Goal: Check status: Check status

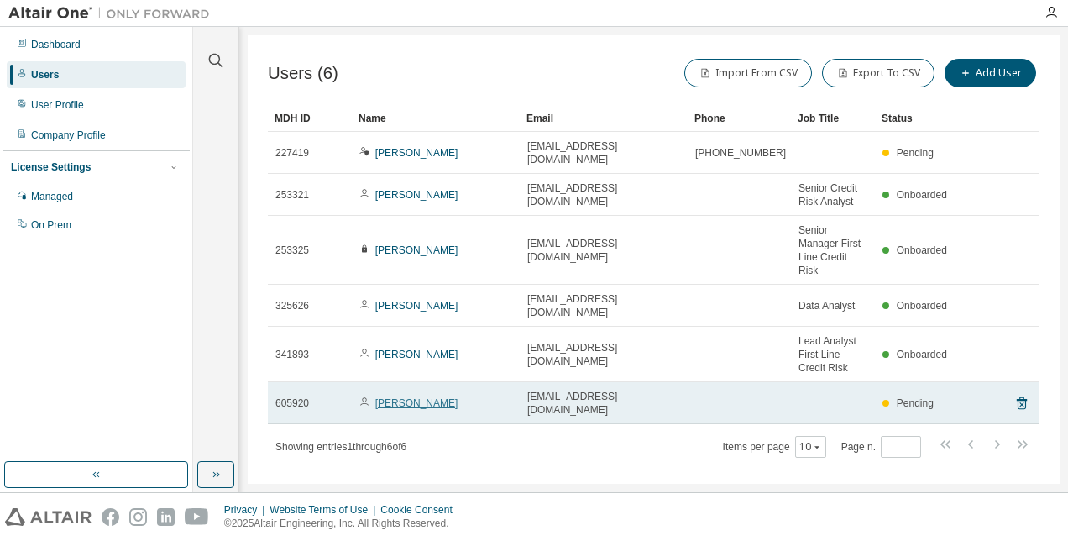
click at [415, 397] on link "Artyom Kosyan" at bounding box center [416, 403] width 83 height 12
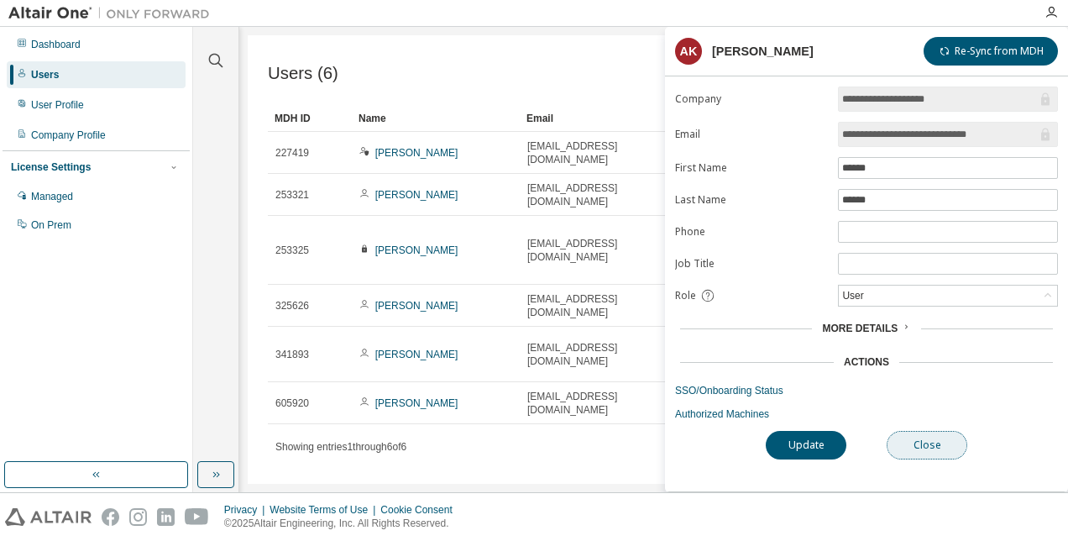
click at [905, 431] on button "Close" at bounding box center [927, 445] width 81 height 29
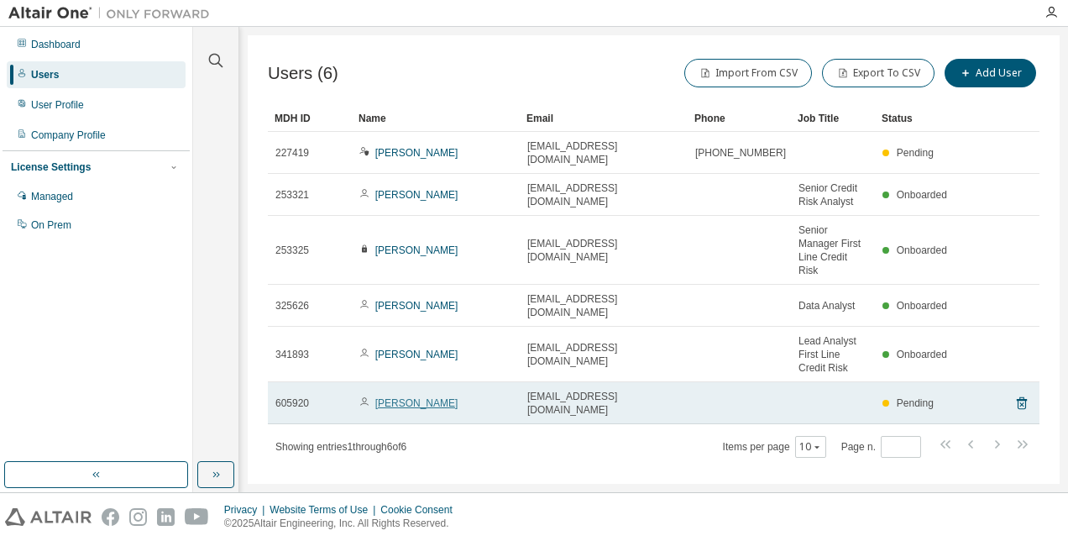
click at [391, 397] on link "Artyom Kosyan" at bounding box center [416, 403] width 83 height 12
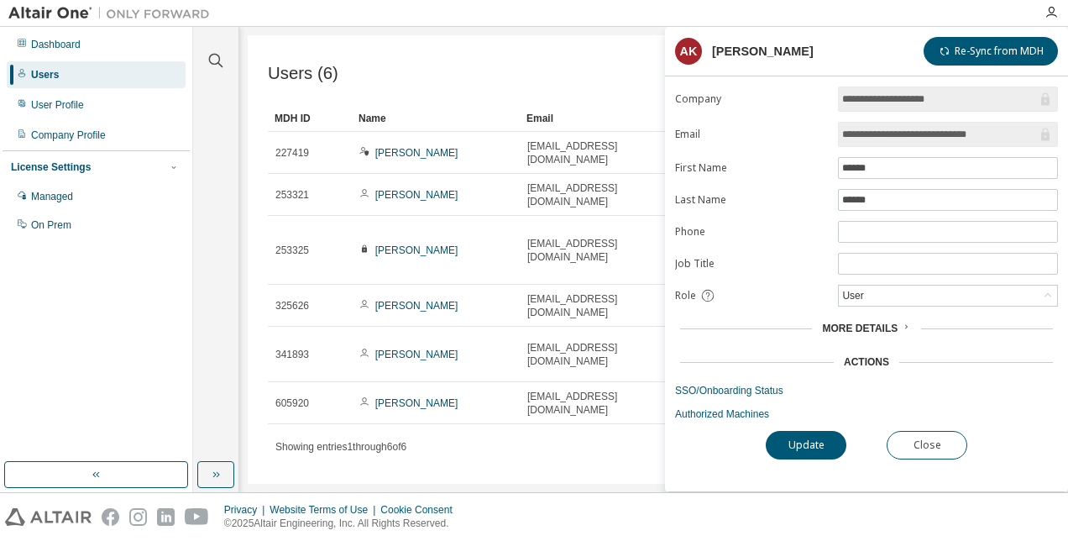
click at [868, 133] on input "**********" at bounding box center [939, 134] width 195 height 17
click at [916, 436] on button "Close" at bounding box center [927, 445] width 81 height 29
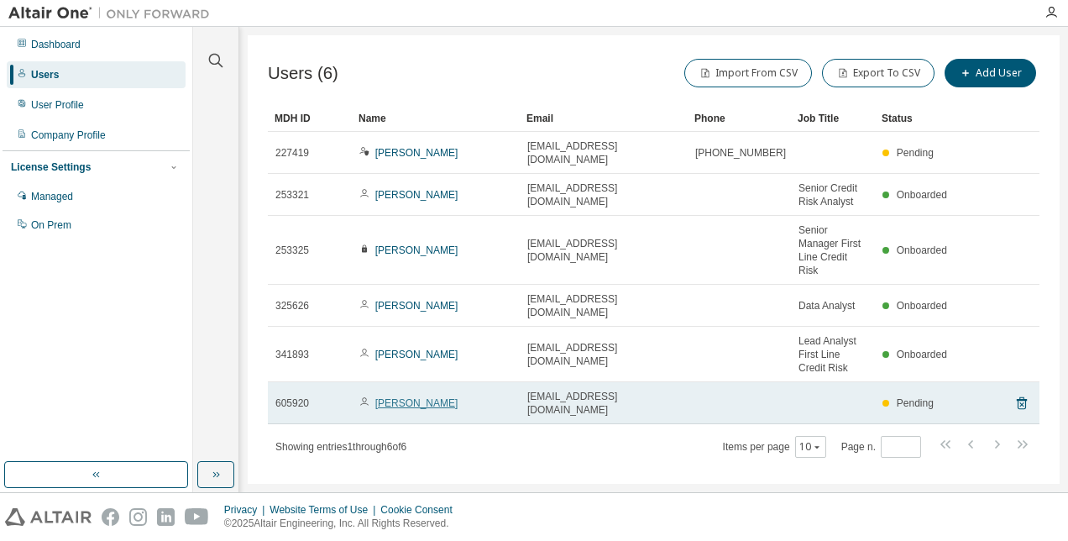
click at [418, 397] on link "[PERSON_NAME]" at bounding box center [416, 403] width 83 height 12
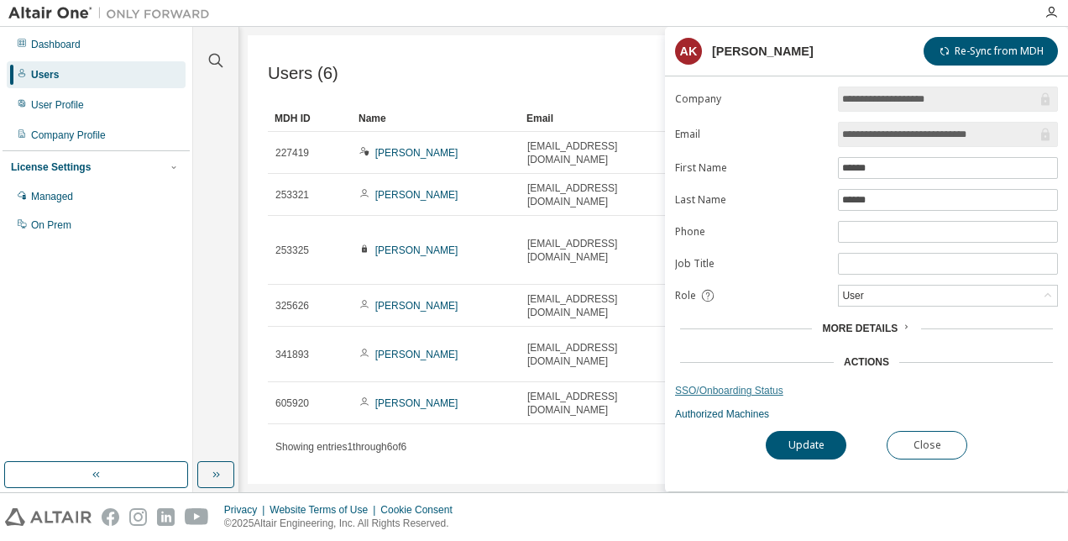
click at [734, 385] on link "SSO/Onboarding Status" at bounding box center [866, 390] width 383 height 13
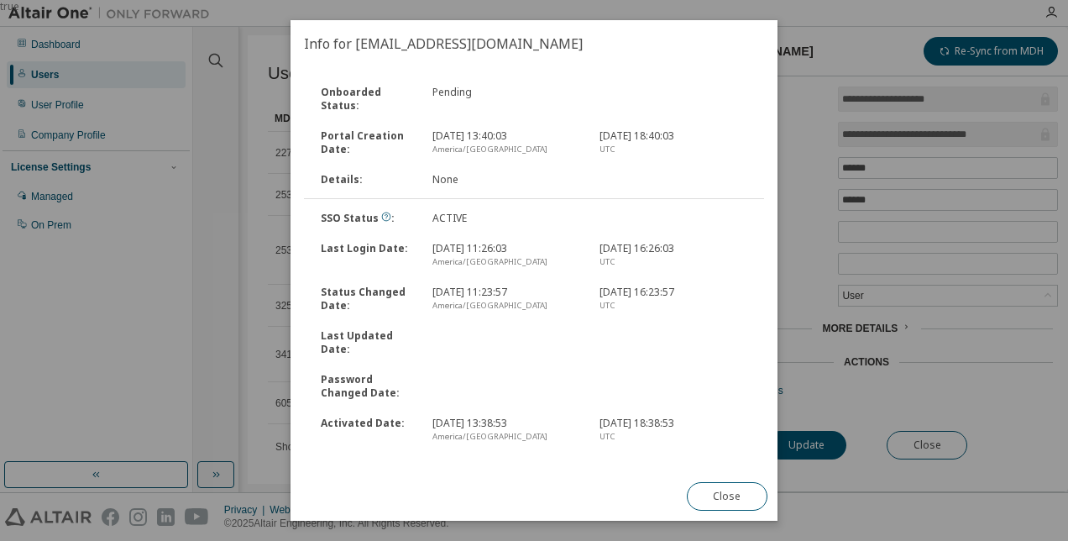
drag, startPoint x: 427, startPoint y: 249, endPoint x: 554, endPoint y: 242, distance: 127.8
click at [554, 242] on div "Apr 16, 2025, 11:26:03 America/Chicago" at bounding box center [505, 255] width 167 height 27
click at [722, 491] on button "Close" at bounding box center [727, 496] width 81 height 29
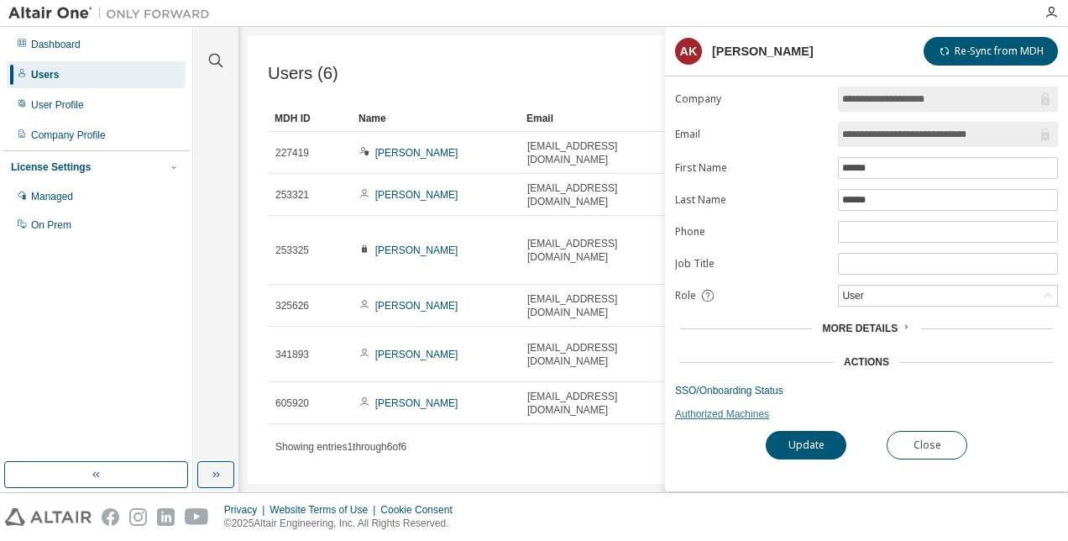
click at [741, 412] on link "Authorized Machines" at bounding box center [866, 413] width 383 height 13
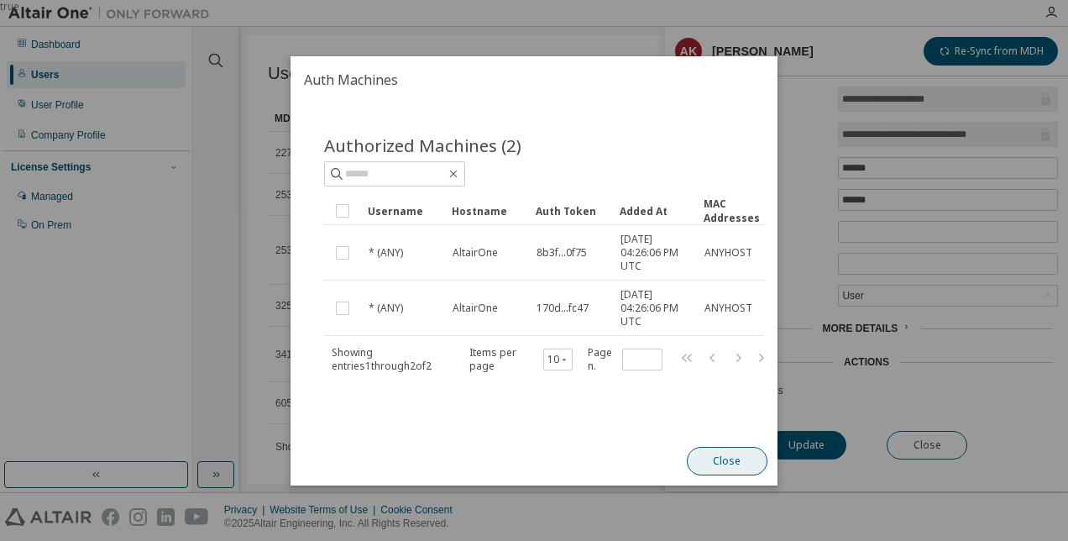
click at [729, 459] on button "Close" at bounding box center [727, 461] width 81 height 29
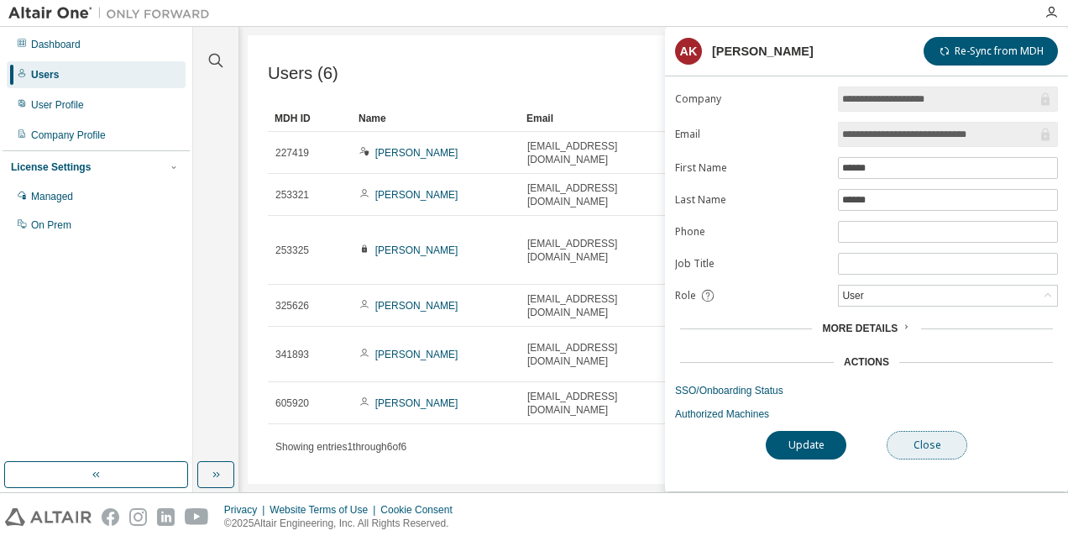
click at [937, 441] on button "Close" at bounding box center [927, 445] width 81 height 29
